Goal: Information Seeking & Learning: Learn about a topic

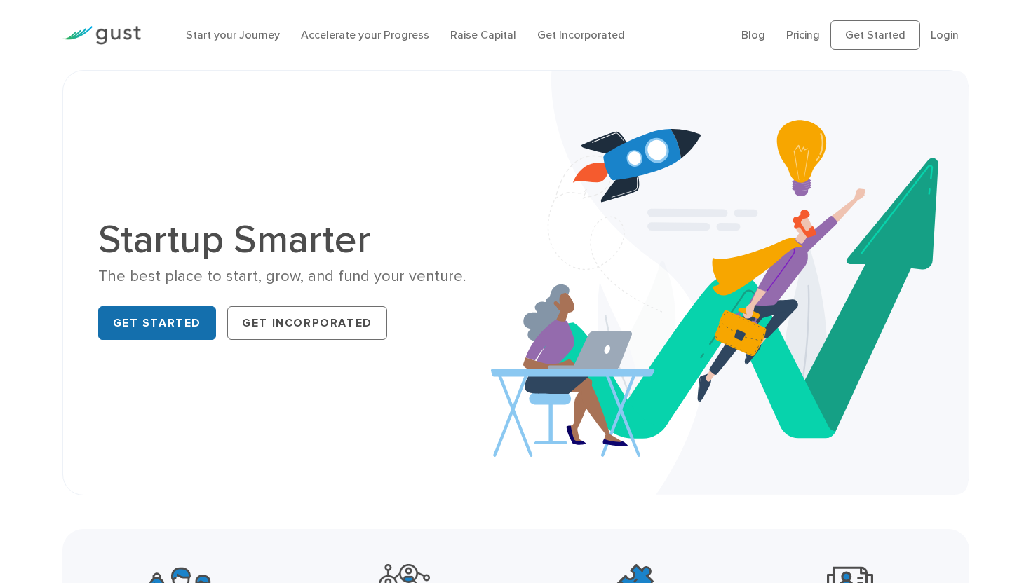
click at [165, 316] on link "Get Started" at bounding box center [157, 323] width 118 height 34
click at [379, 34] on link "Accelerate your Progress" at bounding box center [365, 34] width 128 height 13
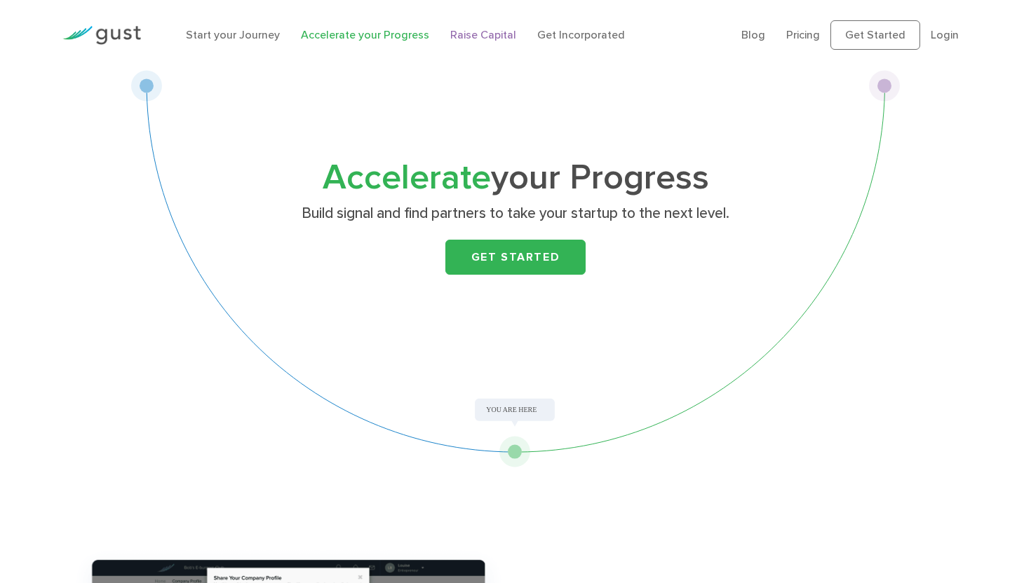
click at [469, 34] on link "Raise Capital" at bounding box center [483, 34] width 66 height 13
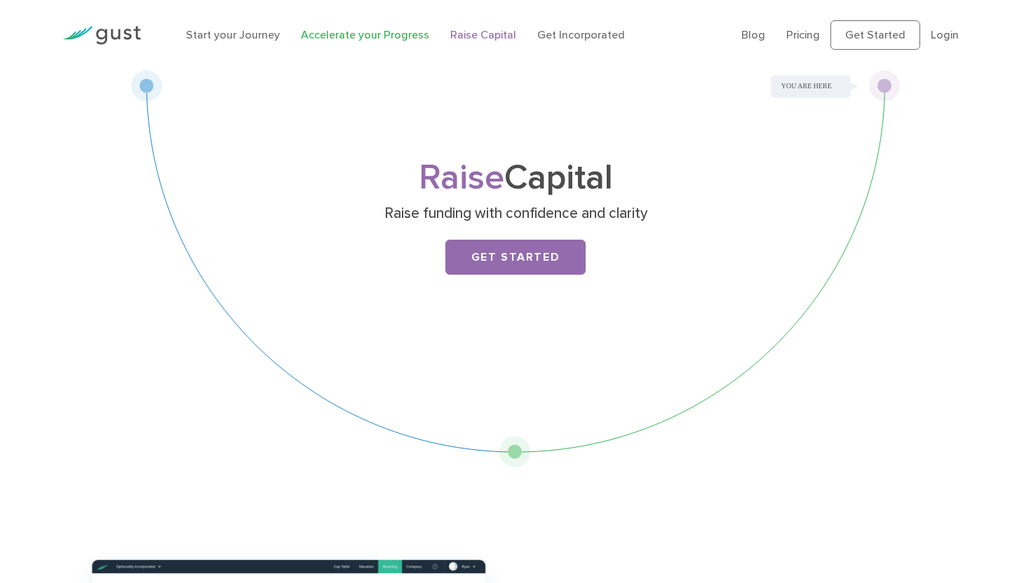
click at [361, 32] on link "Accelerate your Progress" at bounding box center [365, 34] width 128 height 13
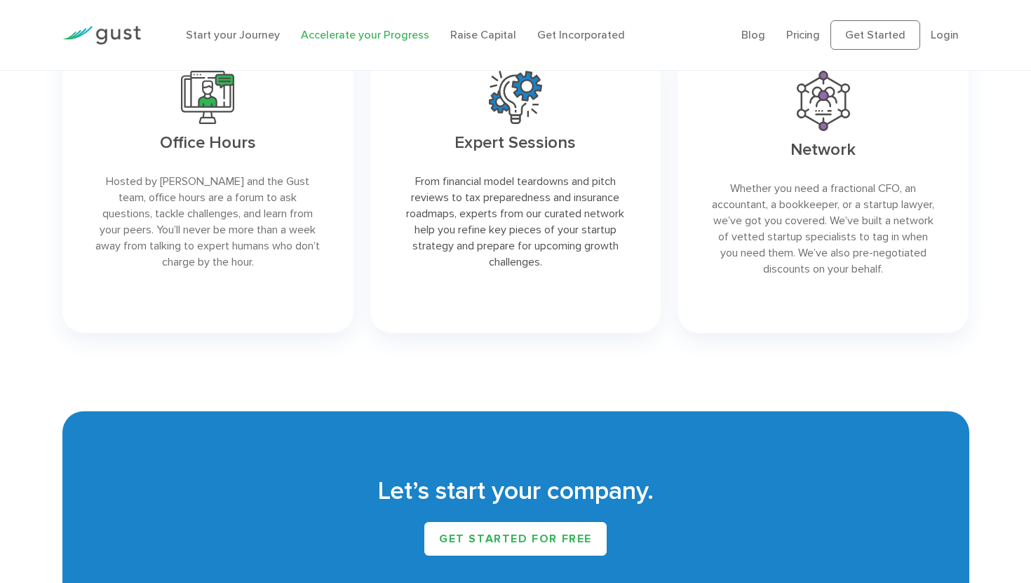
scroll to position [1849, 0]
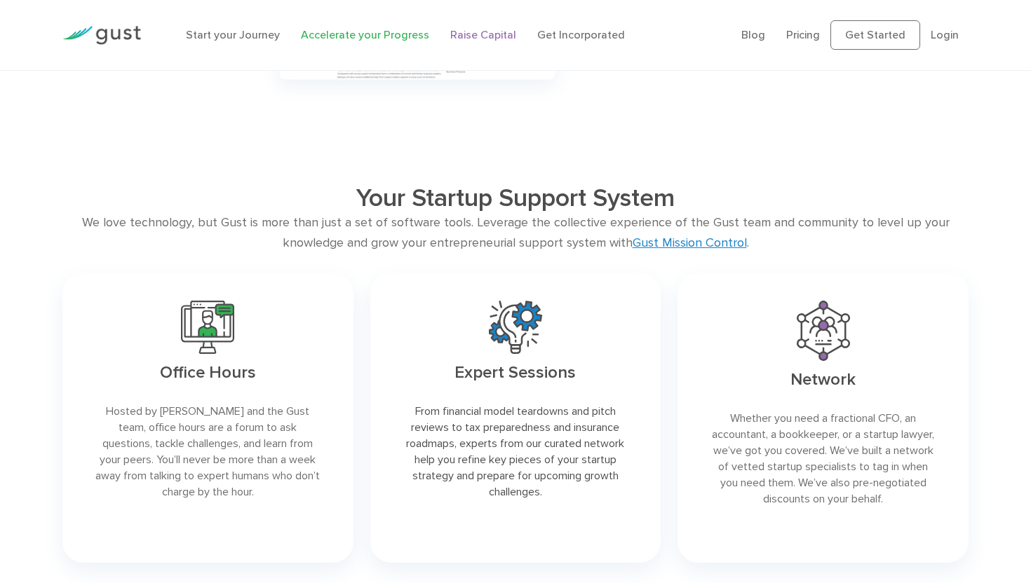
click at [455, 36] on link "Raise Capital" at bounding box center [483, 34] width 66 height 13
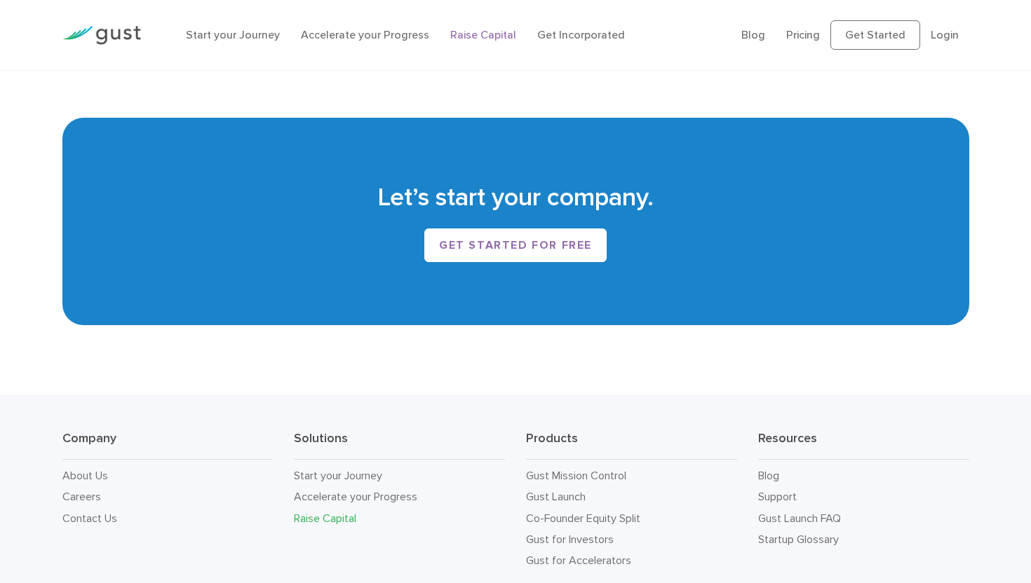
scroll to position [2396, 0]
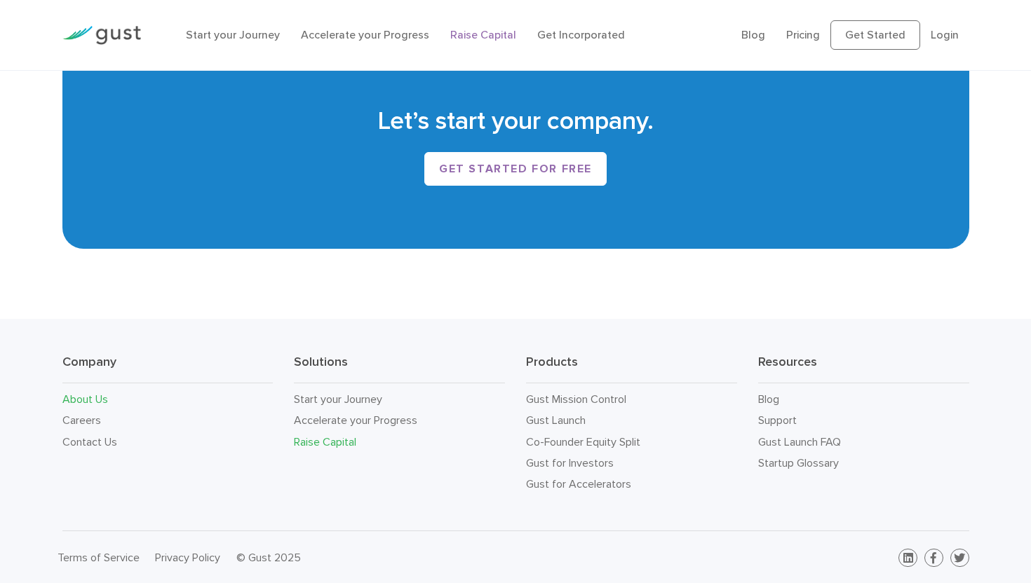
click at [97, 399] on link "About Us" at bounding box center [85, 399] width 46 height 13
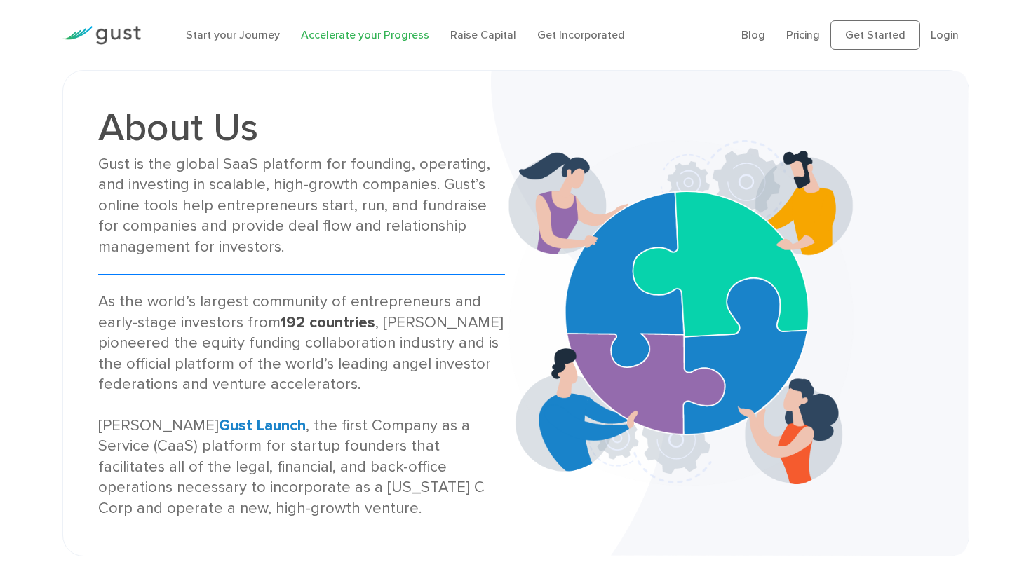
click at [350, 34] on link "Accelerate your Progress" at bounding box center [365, 34] width 128 height 13
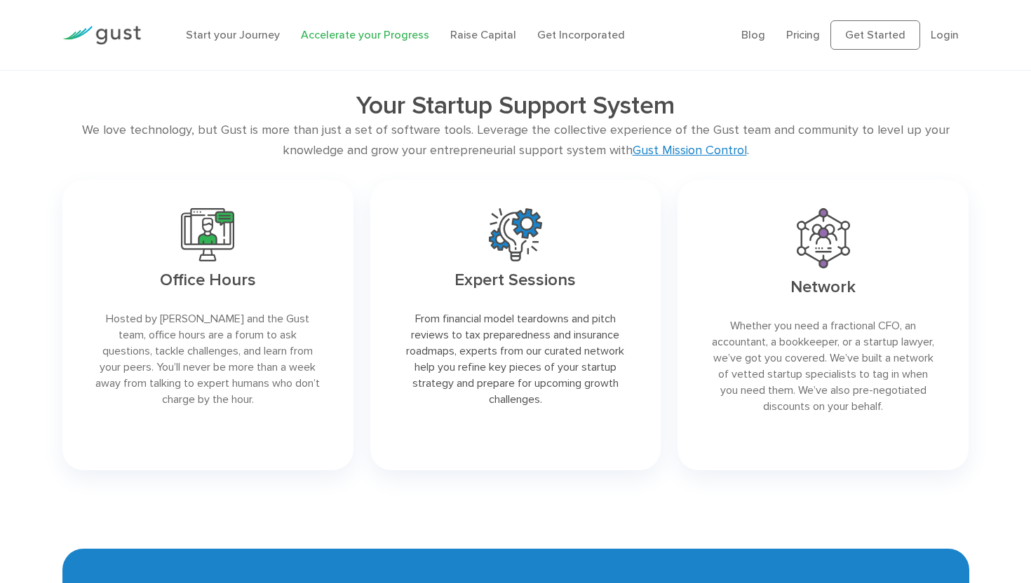
scroll to position [2065, 0]
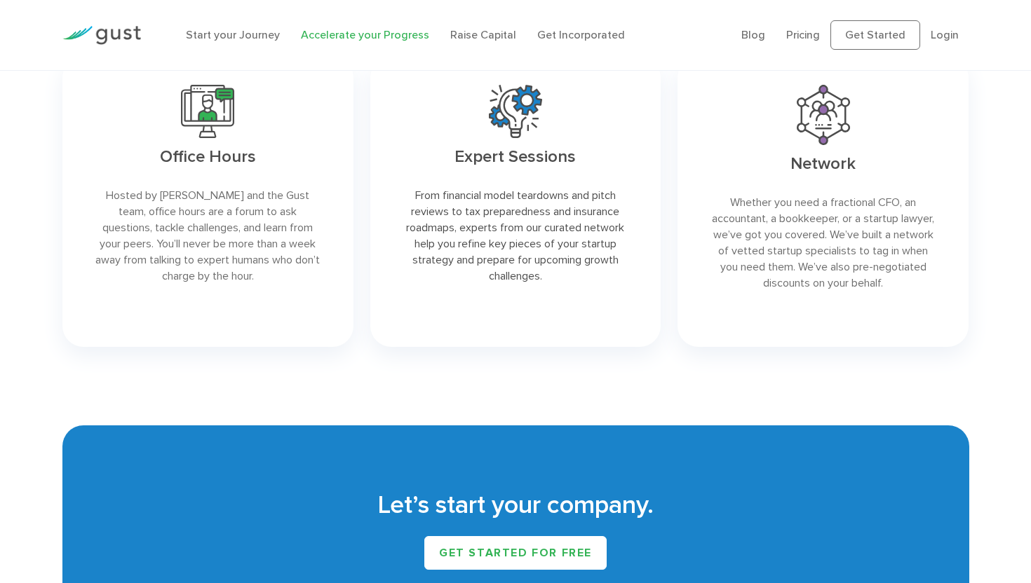
click at [473, 53] on div "Start your Journey Accelerate your Progress Raise Capital Get Incorporated" at bounding box center [452, 35] width 555 height 45
click at [797, 36] on link "Pricing" at bounding box center [803, 34] width 34 height 13
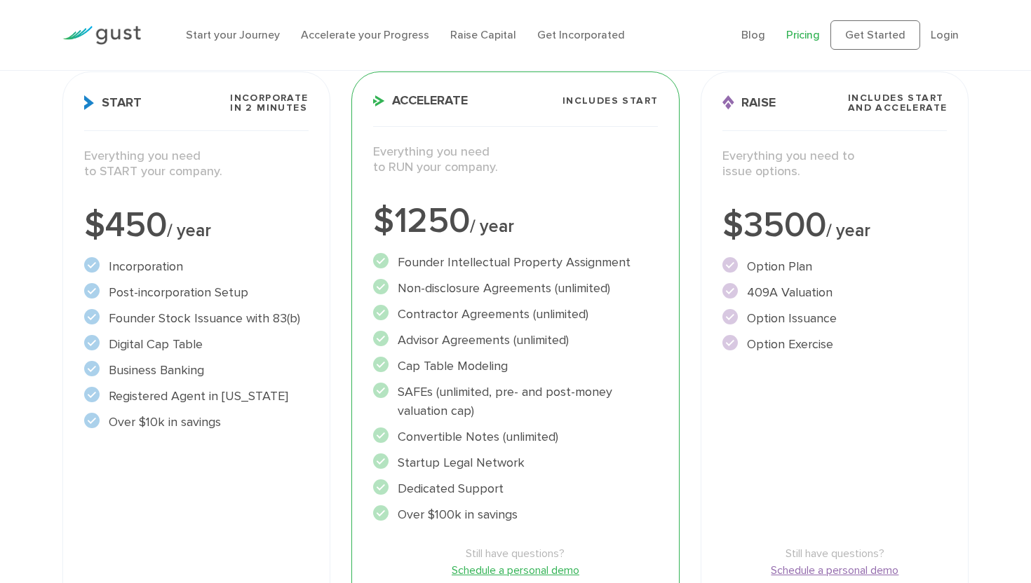
scroll to position [195, 0]
